Goal: Task Accomplishment & Management: Complete application form

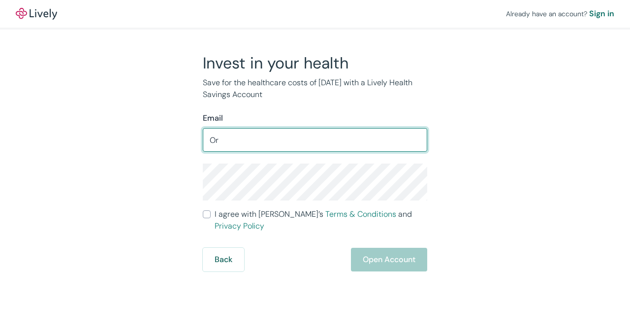
type input "O"
type input "[EMAIL_ADDRESS][DOMAIN_NAME]"
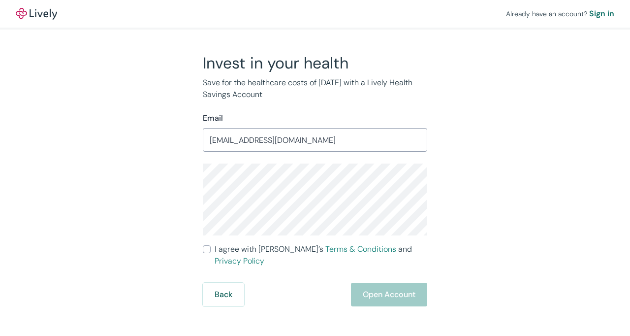
click at [208, 253] on label "I agree with Lively’s Terms & Conditions and Privacy Policy" at bounding box center [315, 255] width 224 height 24
click at [208, 253] on input "I agree with Lively’s Terms & Conditions and Privacy Policy" at bounding box center [207, 249] width 8 height 8
checkbox input "true"
click at [387, 282] on button "Open Account" at bounding box center [389, 294] width 76 height 24
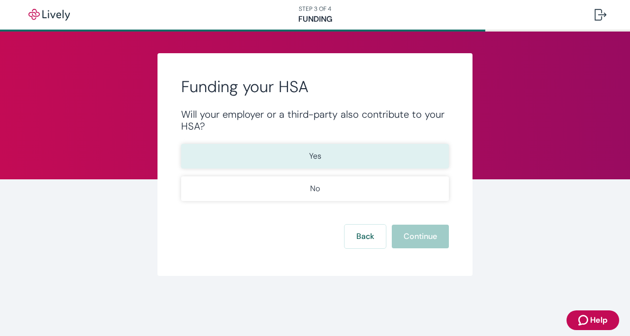
click at [314, 156] on p "Yes" at bounding box center [315, 156] width 12 height 12
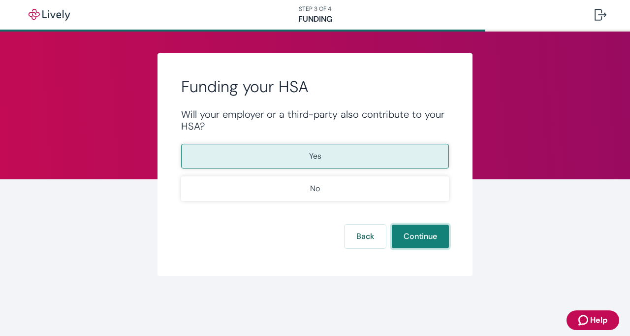
click at [419, 241] on button "Continue" at bounding box center [420, 236] width 57 height 24
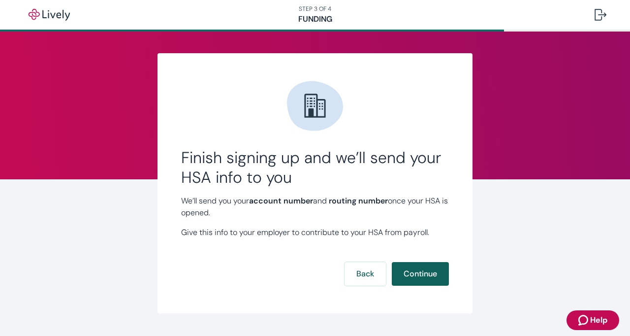
click at [419, 275] on button "Continue" at bounding box center [420, 274] width 57 height 24
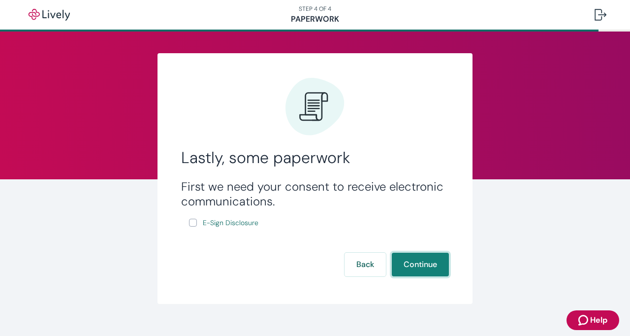
click at [419, 266] on button "Continue" at bounding box center [420, 264] width 57 height 24
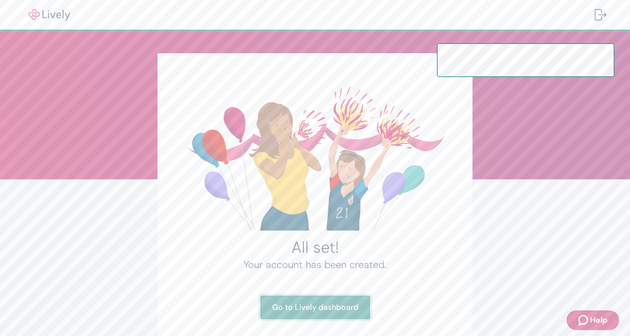
click at [318, 307] on link "Go to Lively dashboard" at bounding box center [315, 307] width 110 height 24
